Goal: Task Accomplishment & Management: Manage account settings

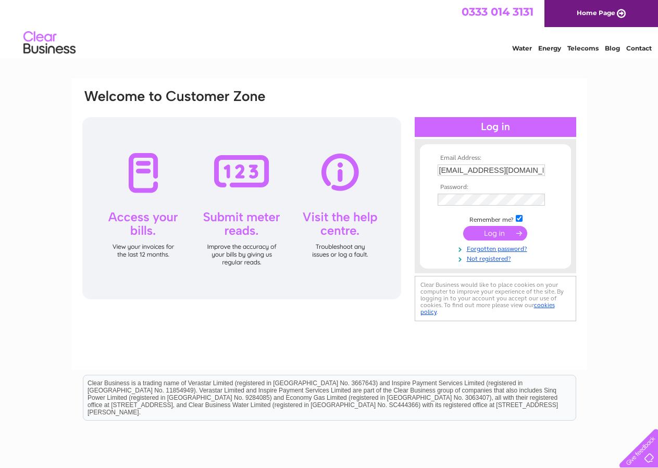
click at [475, 233] on input "submit" at bounding box center [495, 233] width 64 height 15
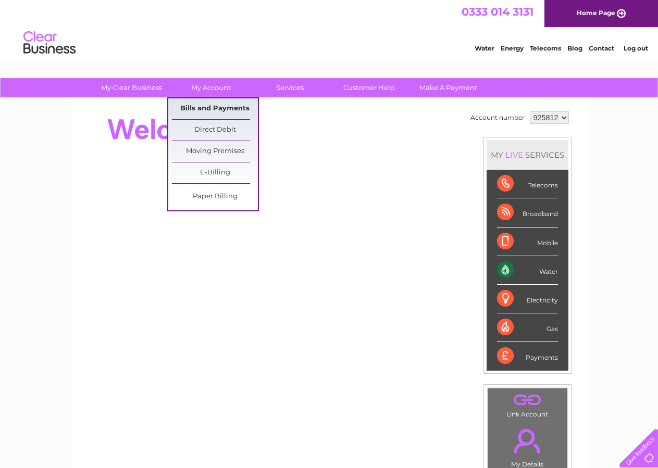
click at [219, 112] on link "Bills and Payments" at bounding box center [215, 108] width 86 height 21
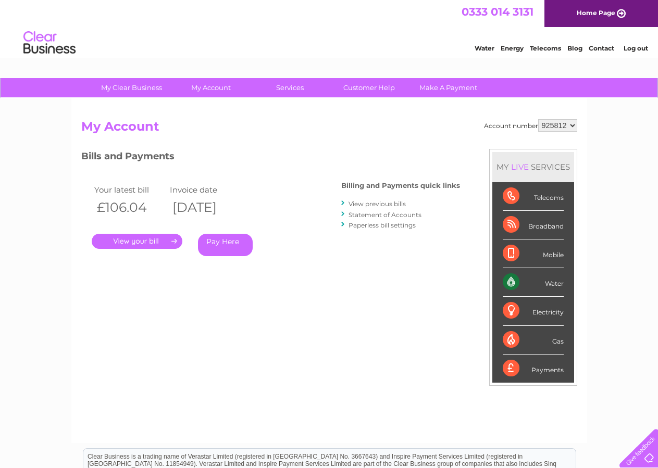
click at [128, 246] on link "." at bounding box center [137, 241] width 91 height 15
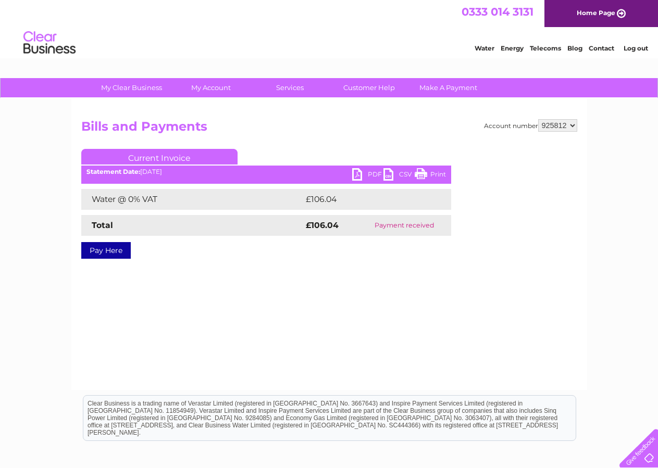
click at [361, 168] on ul "Current Invoice" at bounding box center [266, 158] width 370 height 19
click at [359, 173] on link "PDF" at bounding box center [367, 175] width 31 height 15
